Goal: Navigation & Orientation: Find specific page/section

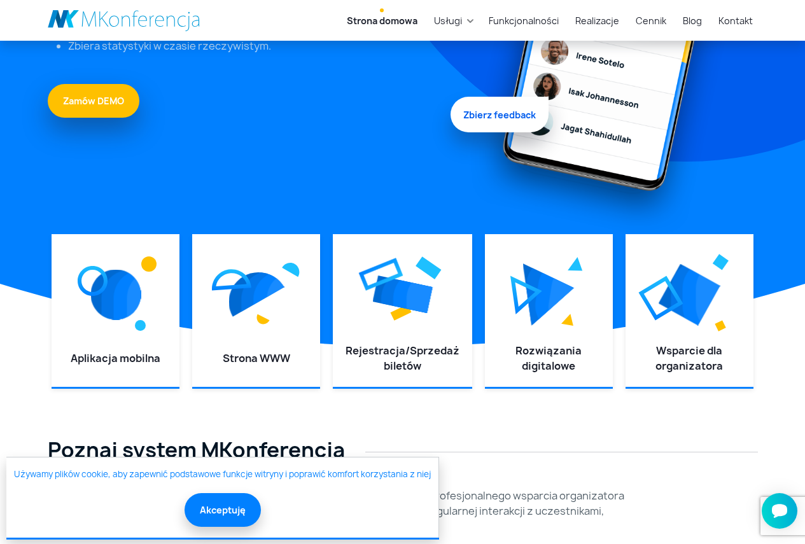
scroll to position [318, 0]
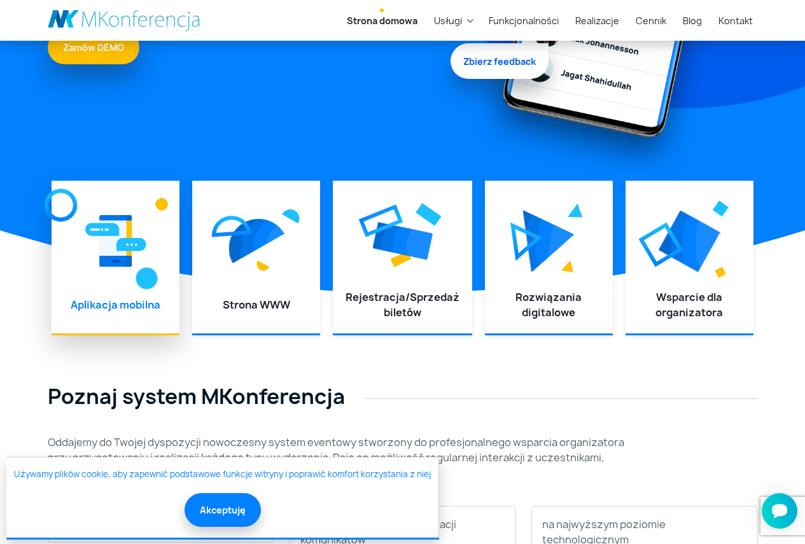
click at [139, 259] on img at bounding box center [115, 241] width 61 height 57
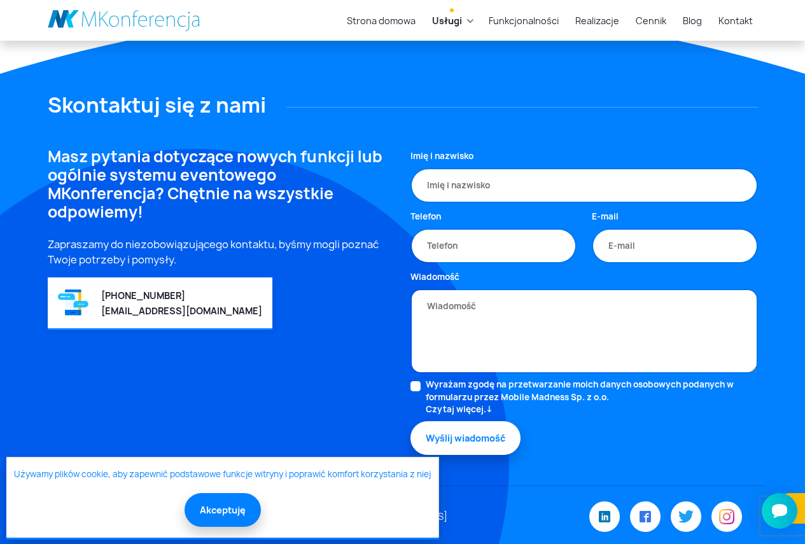
scroll to position [793, 0]
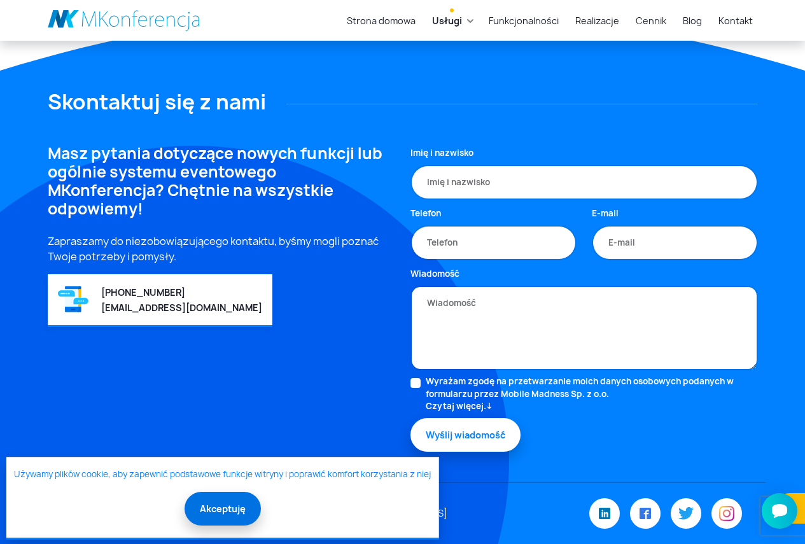
click at [219, 505] on button "Akceptuję" at bounding box center [223, 509] width 76 height 34
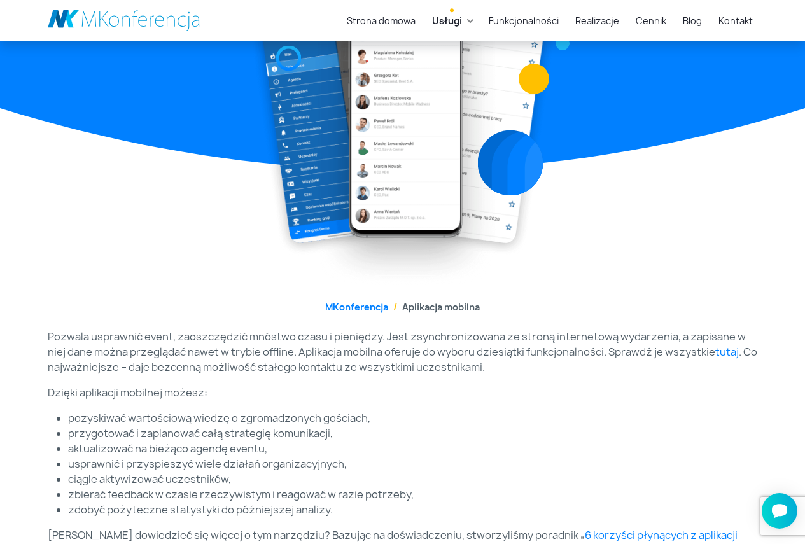
scroll to position [0, 0]
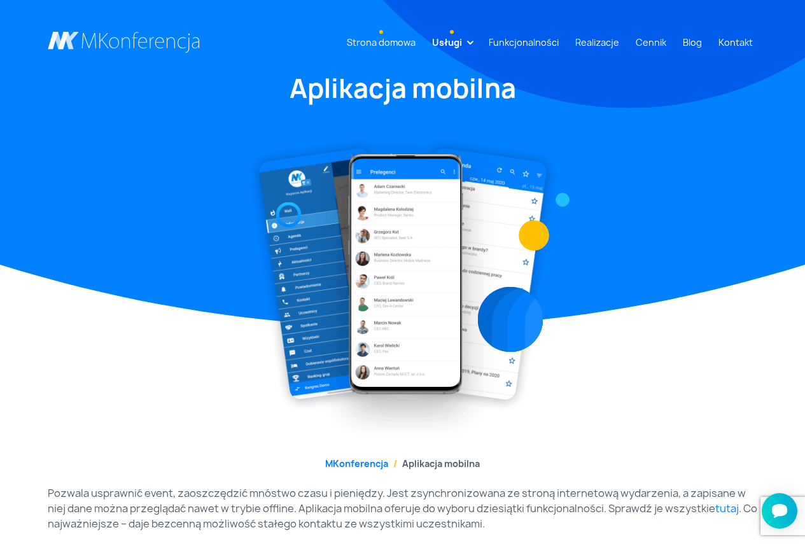
click at [386, 46] on link "Strona domowa" at bounding box center [381, 43] width 79 height 24
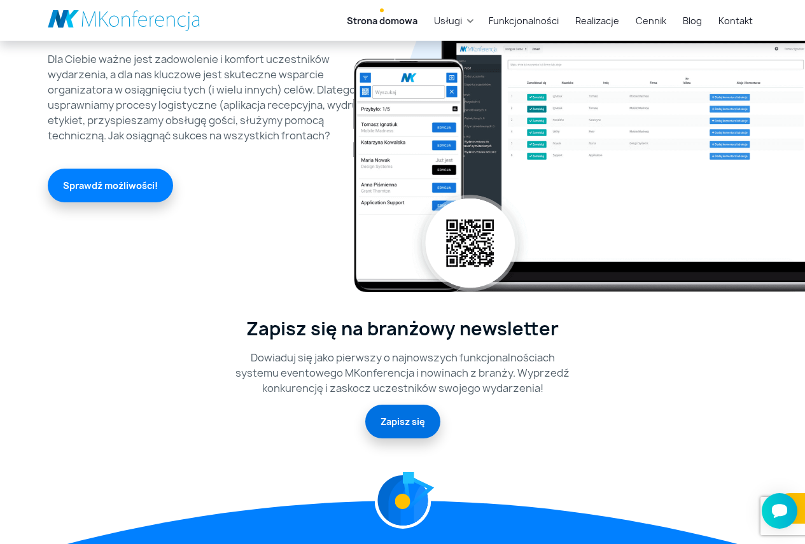
scroll to position [2864, 0]
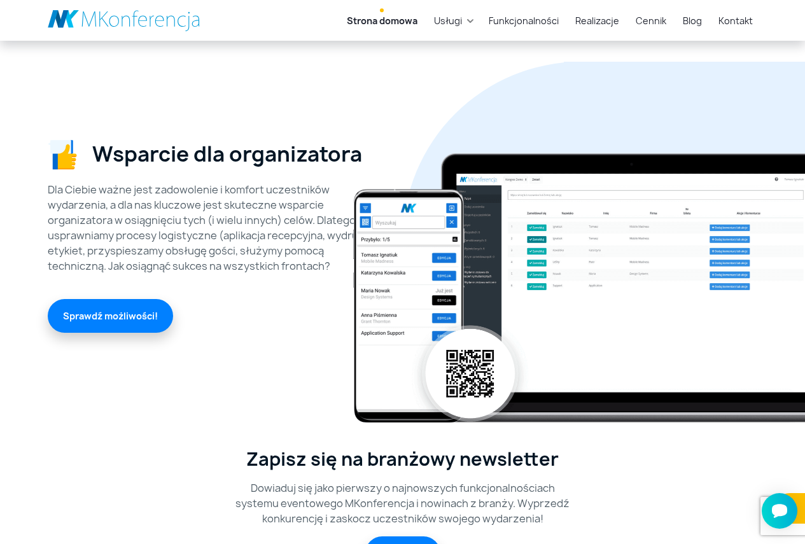
click at [461, 376] on img at bounding box center [655, 253] width 605 height 339
